Goal: Find specific page/section: Find specific page/section

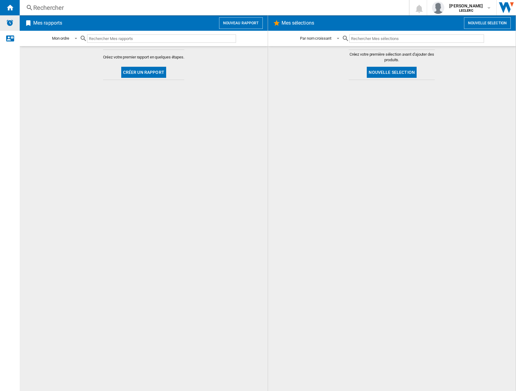
click at [11, 27] on div "Alertes" at bounding box center [10, 22] width 20 height 15
click at [8, 24] on img "Alertes" at bounding box center [9, 22] width 7 height 7
click at [13, 41] on ng-md-icon "Nous contacter" at bounding box center [9, 37] width 7 height 7
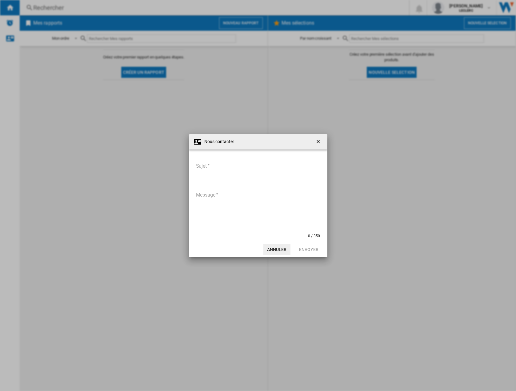
click at [321, 142] on ng-md-icon "getI18NText('BUTTONS.CLOSE_DIALOG')" at bounding box center [318, 141] width 7 height 7
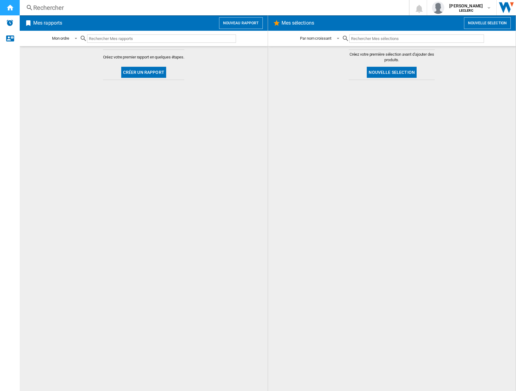
click at [9, 6] on ng-md-icon "Accueil" at bounding box center [9, 7] width 7 height 7
click at [44, 8] on div "Rechercher" at bounding box center [213, 7] width 360 height 9
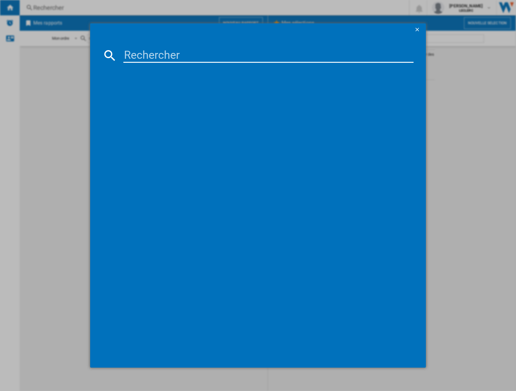
click at [417, 29] on ng-md-icon "getI18NText('BUTTONS.CLOSE_DIALOG')" at bounding box center [417, 29] width 7 height 7
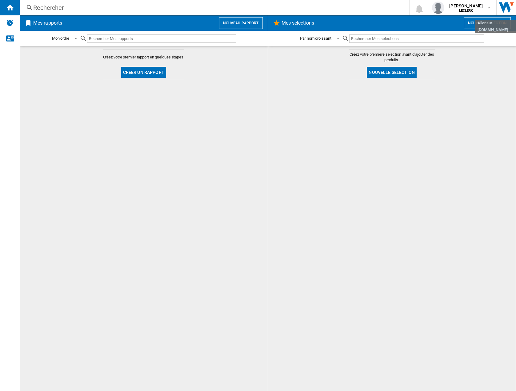
click at [512, 8] on img "Aller sur wiser.com" at bounding box center [505, 7] width 19 height 15
click at [171, 30] on div "Mes rapports Nouveau rapport" at bounding box center [144, 22] width 248 height 15
click at [161, 38] on input "text" at bounding box center [161, 38] width 149 height 8
click at [76, 40] on span at bounding box center [73, 38] width 7 height 6
click at [78, 55] on div "Par type de rapport" at bounding box center [68, 54] width 32 height 6
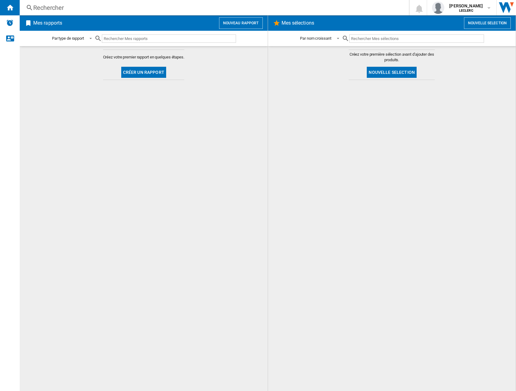
click at [53, 23] on h2 "Mes rapports" at bounding box center [47, 23] width 31 height 12
